Goal: Complete application form: Complete application form

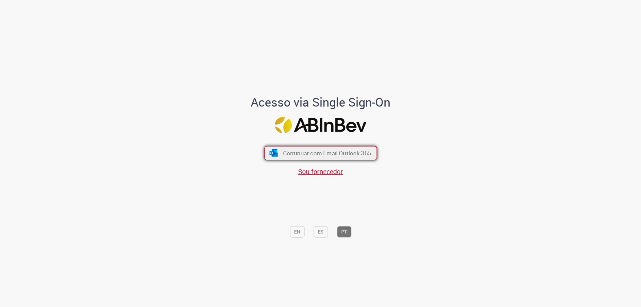
click at [310, 152] on span "Continuar com Email Outlook 365" at bounding box center [327, 153] width 88 height 8
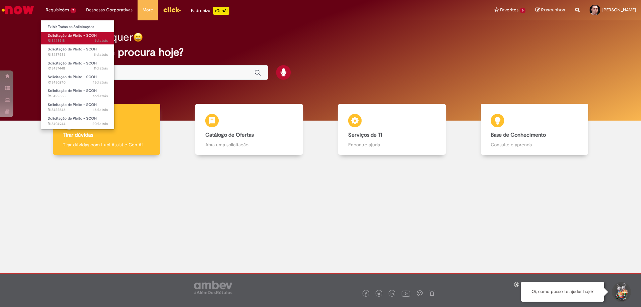
click at [69, 33] on span "Solicitação de Pleito - SCOH" at bounding box center [72, 35] width 49 height 5
